Goal: Task Accomplishment & Management: Complete application form

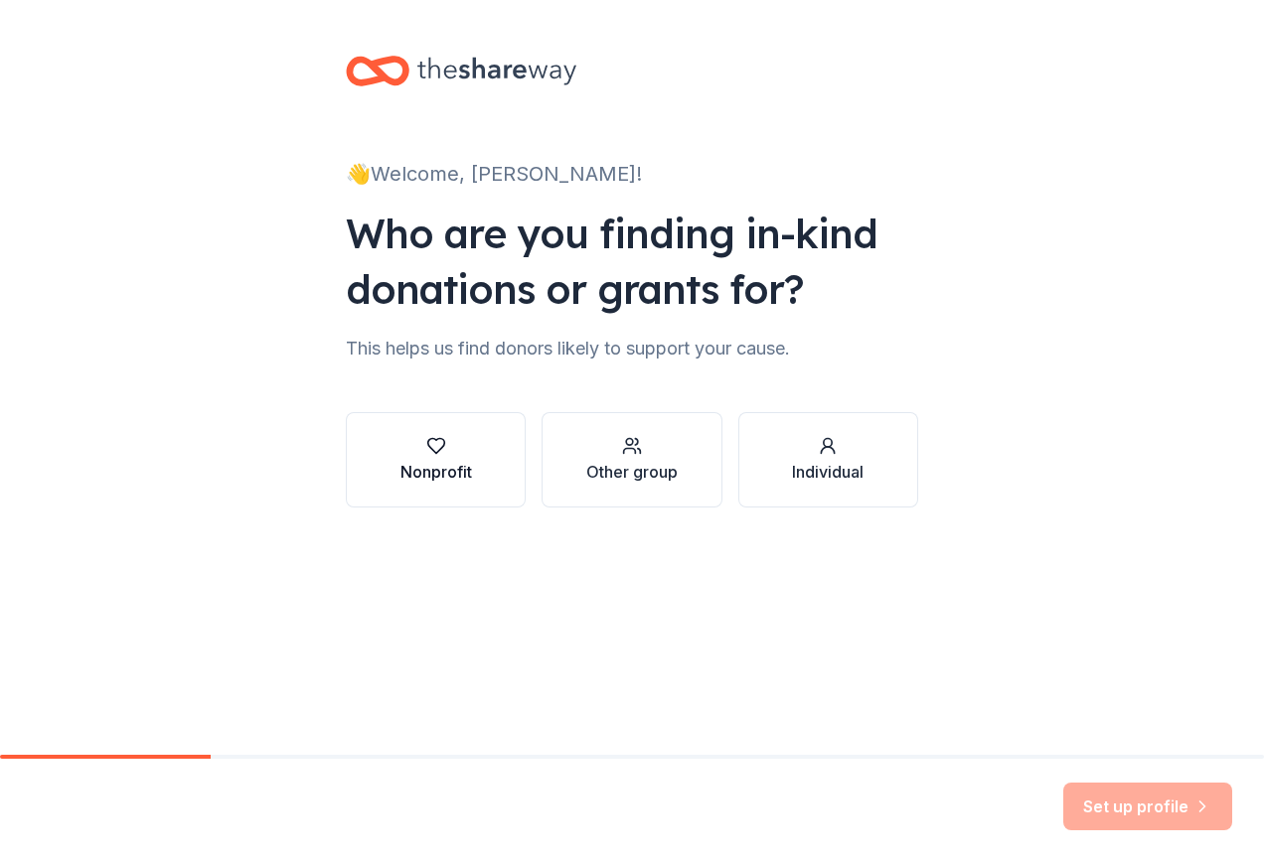
click at [502, 471] on button "Nonprofit" at bounding box center [436, 459] width 180 height 95
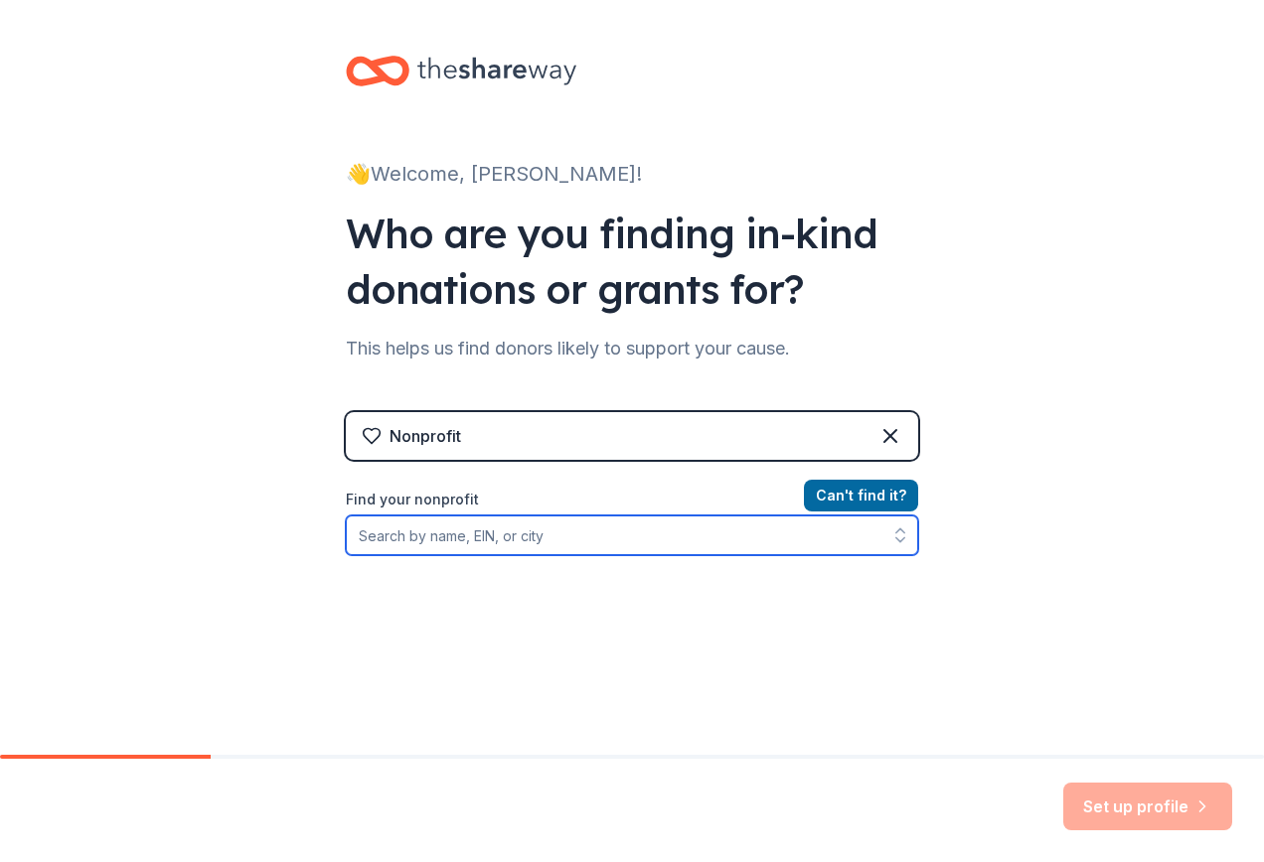
click at [503, 542] on input "Find your nonprofit" at bounding box center [632, 536] width 572 height 40
click at [392, 540] on input "7660001164" at bounding box center [632, 536] width 572 height 40
click at [371, 538] on input "766001164" at bounding box center [632, 536] width 572 height 40
click at [399, 534] on input "[US_EMPLOYER_IDENTIFICATION_NUMBER]" at bounding box center [632, 536] width 572 height 40
drag, startPoint x: 685, startPoint y: 534, endPoint x: 369, endPoint y: 543, distance: 316.1
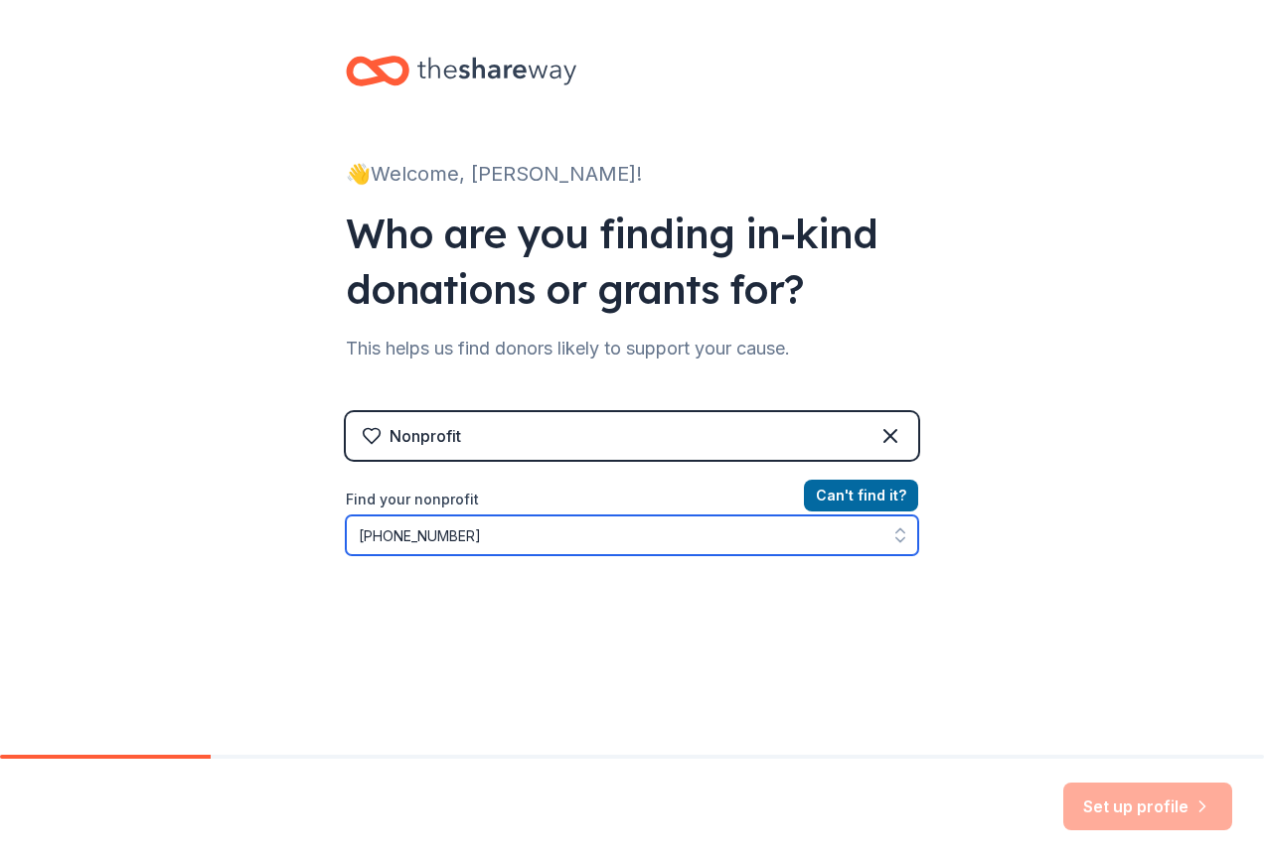
click at [425, 539] on input "[PHONE_NUMBER]" at bounding box center [632, 536] width 572 height 40
type input "76"
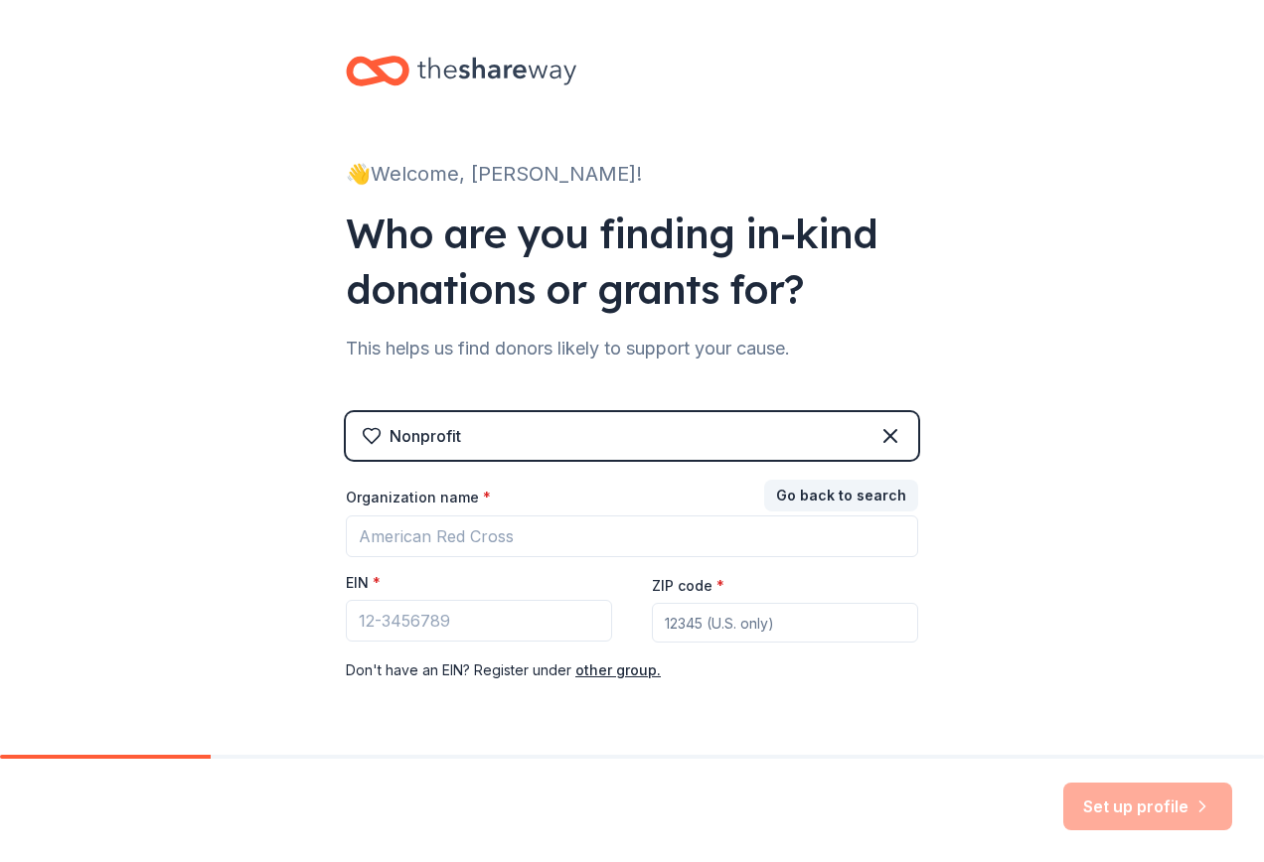
click at [389, 440] on div "Nonprofit" at bounding box center [425, 436] width 72 height 24
click at [391, 537] on input "Organization name *" at bounding box center [632, 537] width 572 height 42
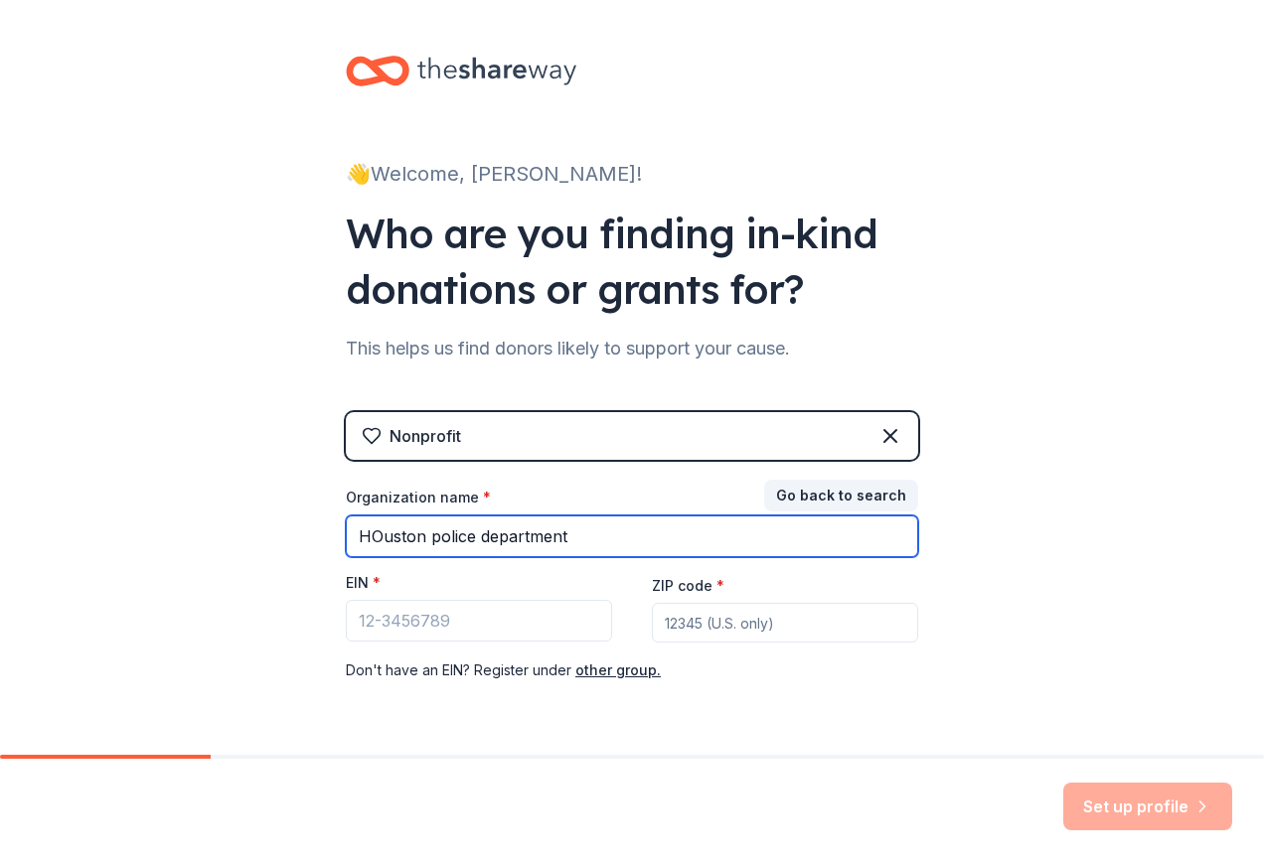
type input "HOuston police department"
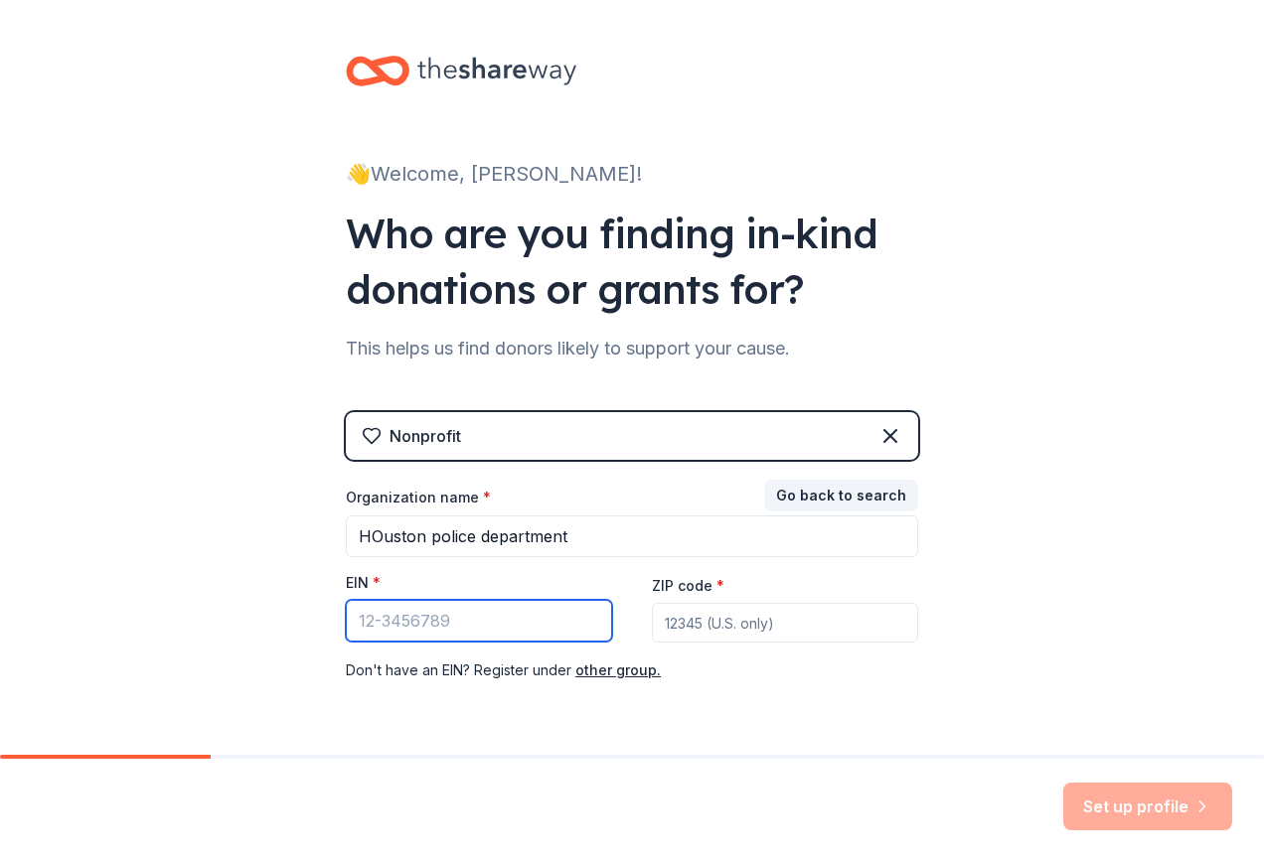
click at [426, 607] on input "EIN *" at bounding box center [479, 621] width 266 height 42
